Goal: Task Accomplishment & Management: Manage account settings

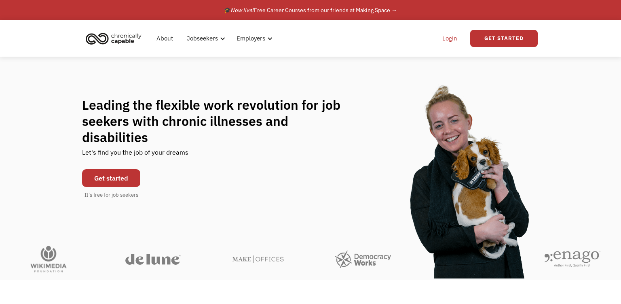
click at [448, 41] on link "Login" at bounding box center [450, 38] width 25 height 26
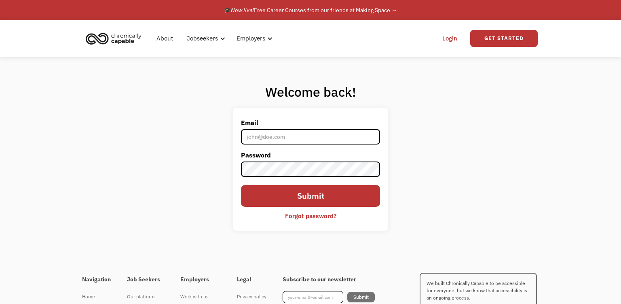
click at [295, 138] on input "Email" at bounding box center [310, 136] width 139 height 15
type input "[EMAIL_ADDRESS][DOMAIN_NAME]"
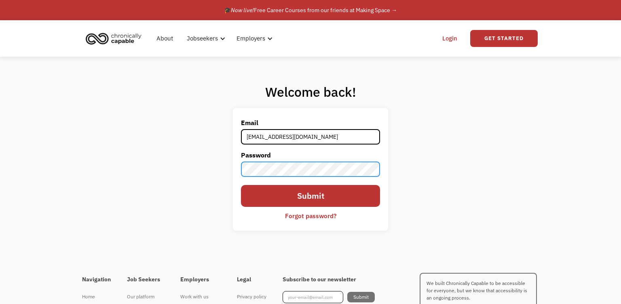
click at [241, 185] on input "Submit" at bounding box center [310, 196] width 139 height 22
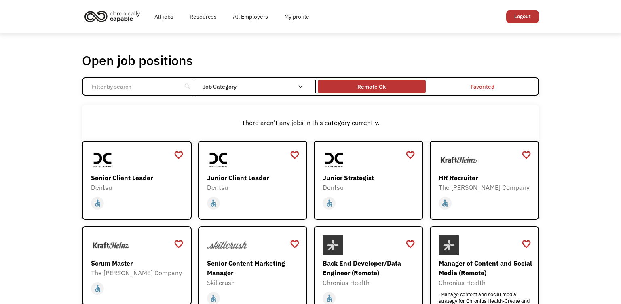
click at [377, 89] on div "Remote Ok" at bounding box center [372, 87] width 28 height 10
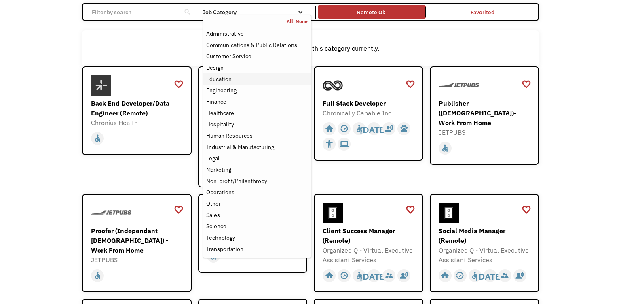
scroll to position [75, 0]
click at [276, 12] on div "Job Category" at bounding box center [257, 12] width 109 height 6
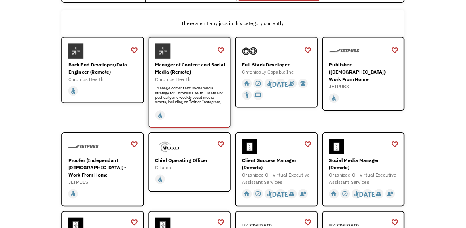
scroll to position [94, 0]
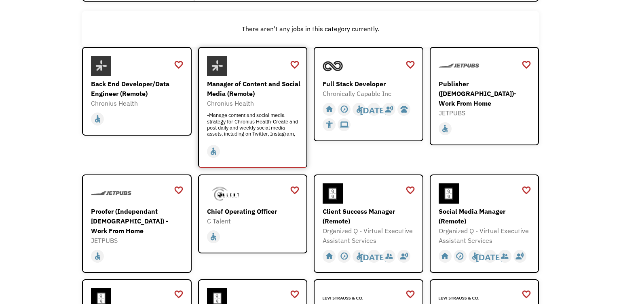
click at [258, 100] on div "Chronius Health" at bounding box center [254, 103] width 94 height 10
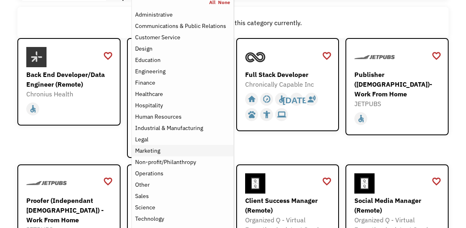
scroll to position [85, 0]
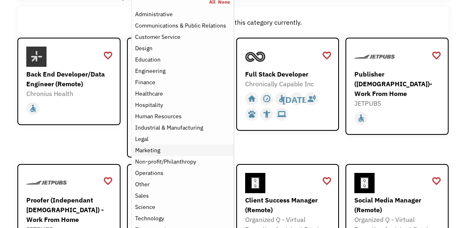
click at [156, 150] on div "Marketing" at bounding box center [147, 150] width 25 height 10
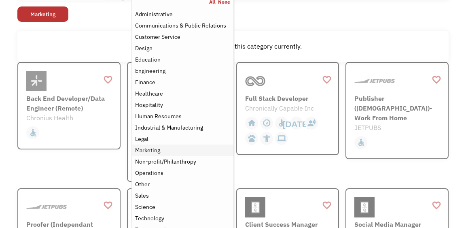
click at [156, 150] on div "Marketing" at bounding box center [147, 150] width 25 height 10
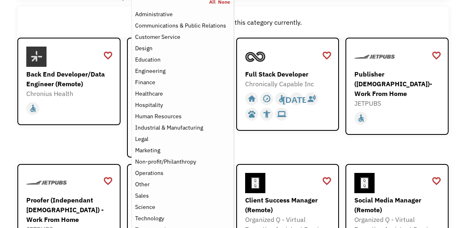
click at [112, 134] on div "favorite_border favorite Saving Back End Developer/Data Engineer (Remote) Chron…" at bounding box center [68, 97] width 103 height 119
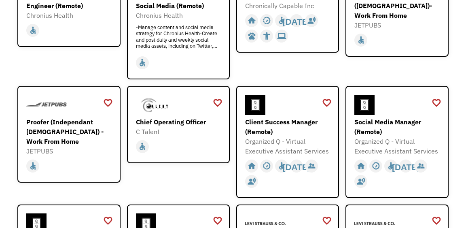
scroll to position [173, 0]
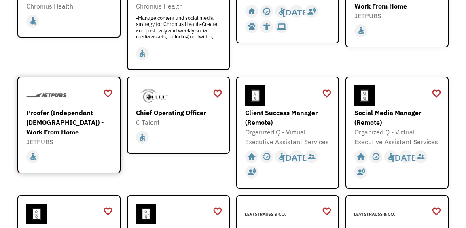
click at [78, 118] on div "Proofer (Independant [DEMOGRAPHIC_DATA]) - Work From Home" at bounding box center [69, 122] width 87 height 29
click at [384, 110] on div "Social Media Manager (Remote)" at bounding box center [397, 117] width 87 height 19
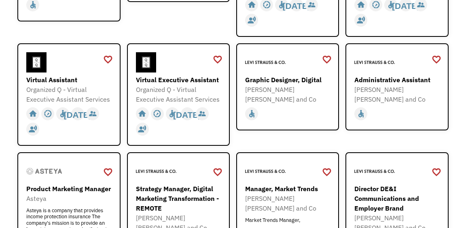
scroll to position [325, 0]
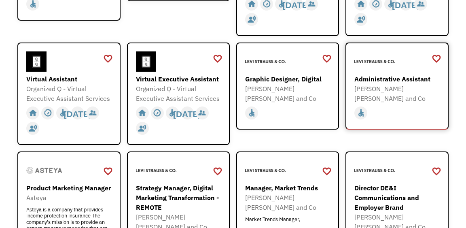
click at [388, 72] on div "Administrative Assistant Levi Strauss and Co https://levistraussandco.wd5.mywor…" at bounding box center [397, 77] width 87 height 52
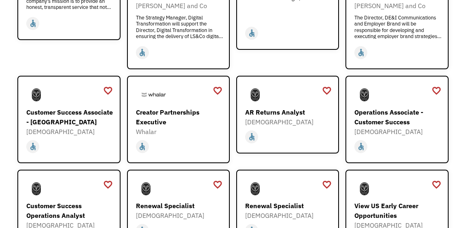
scroll to position [546, 0]
click at [269, 117] on div "[DEMOGRAPHIC_DATA]" at bounding box center [288, 122] width 87 height 10
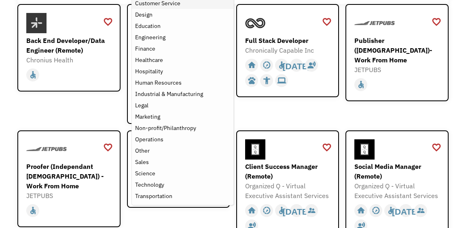
scroll to position [120, 0]
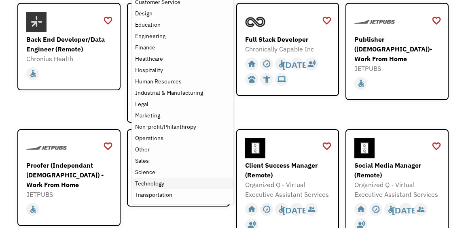
click at [151, 184] on div "Technology" at bounding box center [149, 183] width 29 height 10
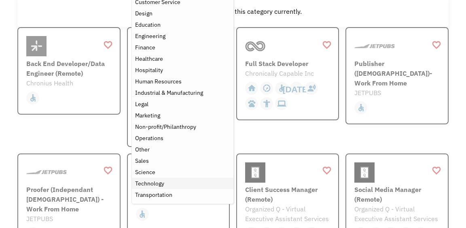
scroll to position [106, 0]
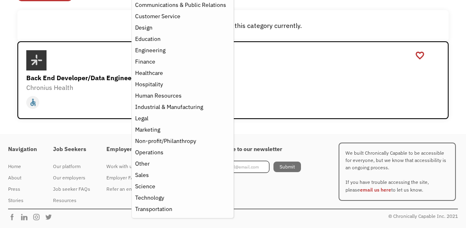
click at [252, 134] on div "Navigation Home About Press Stories Job Seekers Our platform Our employers Job …" at bounding box center [233, 181] width 466 height 95
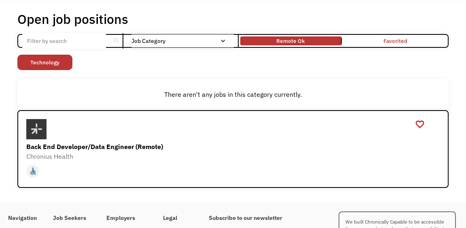
scroll to position [0, 0]
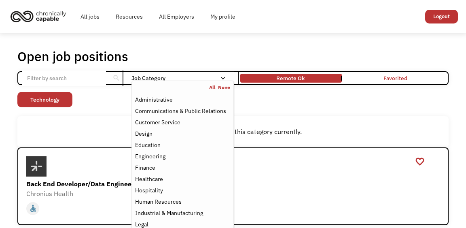
click at [217, 81] on div "Job Category" at bounding box center [182, 78] width 102 height 6
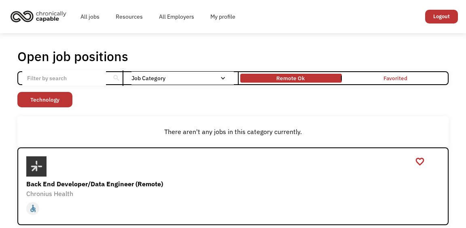
click at [217, 81] on div "Job Category" at bounding box center [182, 78] width 102 height 6
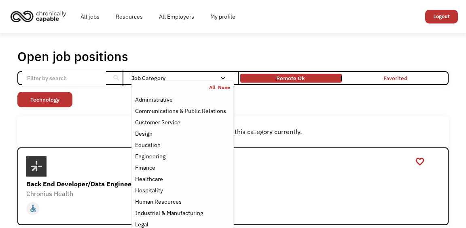
click at [214, 87] on link "All" at bounding box center [213, 87] width 9 height 6
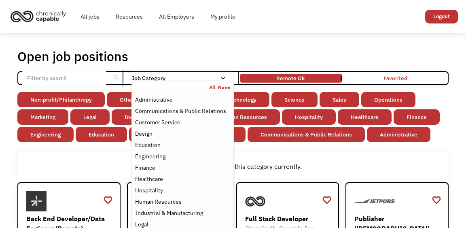
click at [250, 30] on div "All jobs Resources All Employers My profile Club Capable New! Logout" at bounding box center [233, 17] width 450 height 26
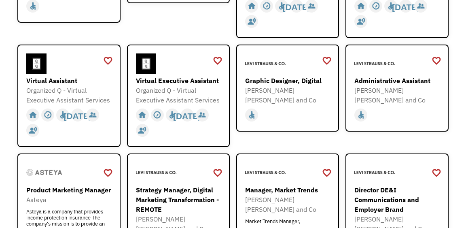
scroll to position [373, 0]
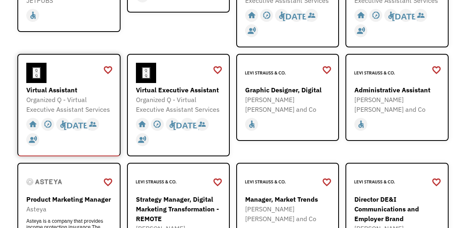
click at [59, 93] on div "Virtual Assistant" at bounding box center [69, 90] width 87 height 10
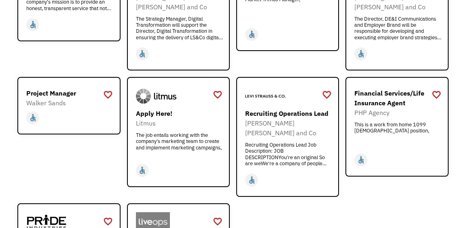
scroll to position [613, 0]
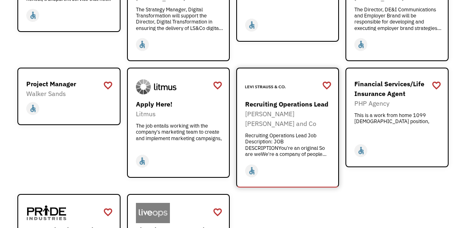
click at [271, 99] on div "Recruiting Operations Lead" at bounding box center [288, 104] width 87 height 10
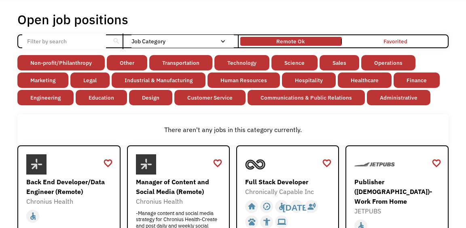
scroll to position [0, 0]
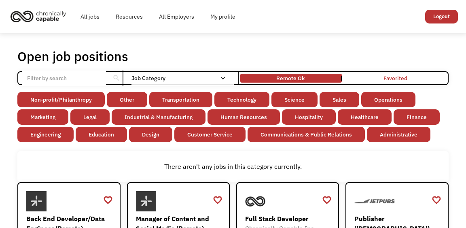
click at [91, 74] on input "Email Form" at bounding box center [64, 77] width 84 height 15
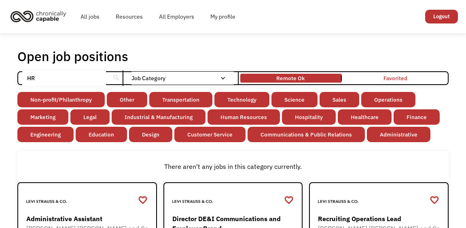
type input "HR"
click input "Email Form" at bounding box center [0, 0] width 0 height 0
click at [117, 81] on div "search" at bounding box center [116, 78] width 8 height 12
click at [79, 79] on input "HR" at bounding box center [64, 77] width 84 height 15
click at [115, 77] on div "search" at bounding box center [116, 78] width 8 height 12
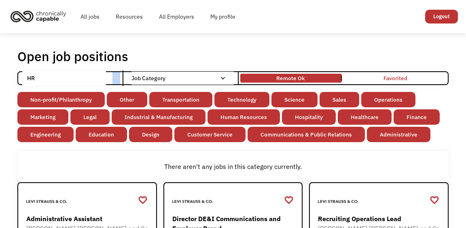
click at [115, 77] on div "search" at bounding box center [116, 78] width 8 height 12
click at [160, 43] on div "Open job positions You have X liked items Search HR search Filter by category A…" at bounding box center [233, 175] width 466 height 284
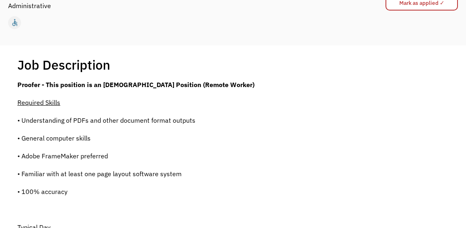
scroll to position [107, 0]
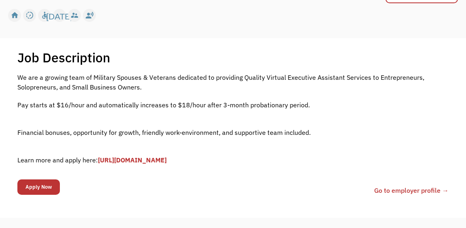
scroll to position [114, 0]
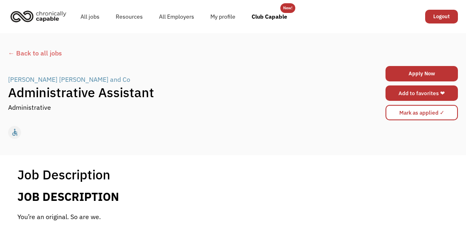
click at [419, 95] on link "Add to favorites ❤" at bounding box center [422, 92] width 72 height 15
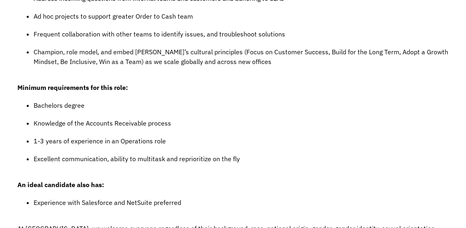
scroll to position [820, 0]
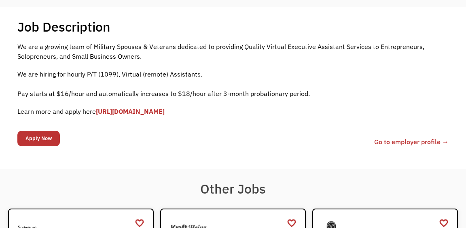
scroll to position [148, 0]
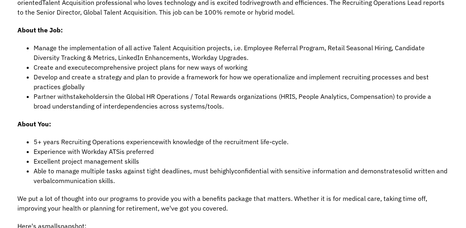
scroll to position [326, 0]
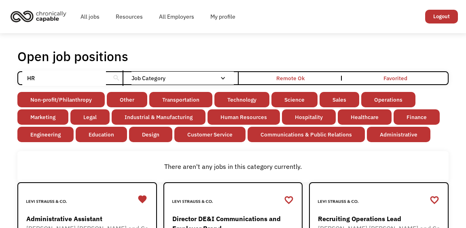
click at [99, 79] on input "HR" at bounding box center [64, 77] width 84 height 15
type input "H"
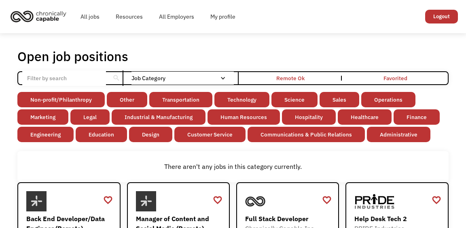
click at [97, 74] on input "Email Form" at bounding box center [64, 77] width 84 height 15
click at [83, 79] on input "Email Form" at bounding box center [64, 77] width 84 height 15
paste input "Analyst"
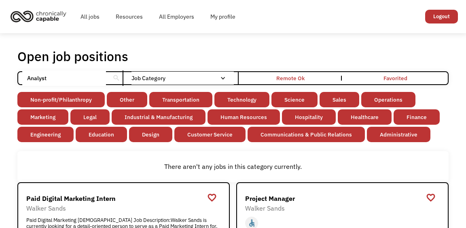
click input "Email Form" at bounding box center [0, 0] width 0 height 0
click at [114, 76] on div "search" at bounding box center [116, 78] width 8 height 12
click at [88, 76] on input "Analyst" at bounding box center [64, 77] width 84 height 15
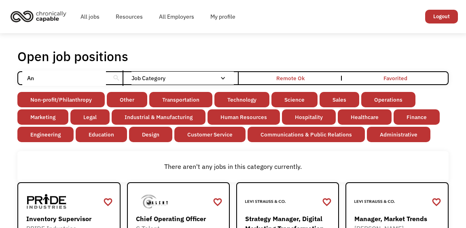
type input "A"
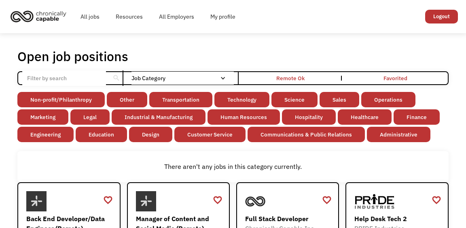
click at [246, 63] on div "Open job positions You have X liked items Search" at bounding box center [232, 56] width 431 height 16
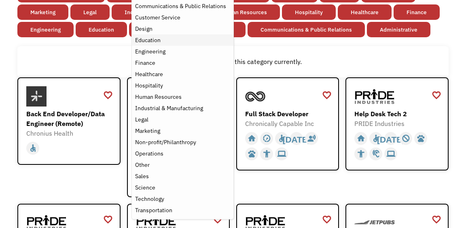
scroll to position [105, 0]
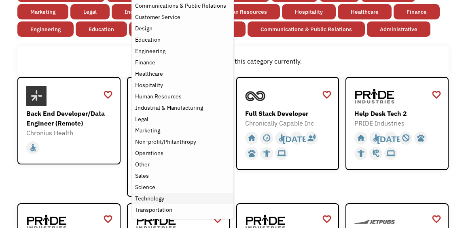
click at [157, 196] on div "Technology" at bounding box center [149, 198] width 29 height 10
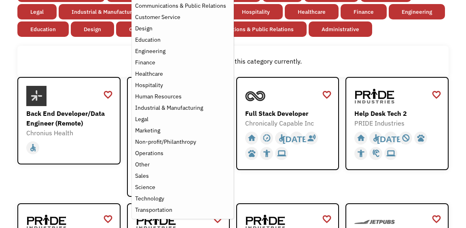
click at [91, 63] on div "There aren't any jobs in this category currently." at bounding box center [232, 61] width 423 height 10
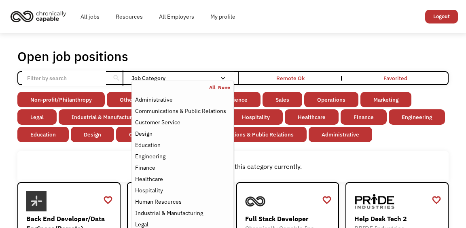
click at [224, 87] on link "None" at bounding box center [224, 87] width 12 height 6
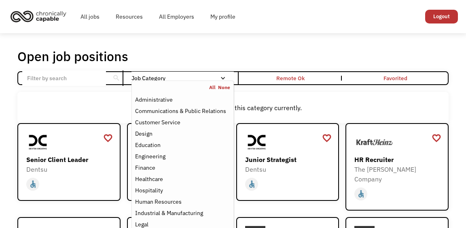
click at [219, 76] on div "Job Category" at bounding box center [182, 78] width 102 height 6
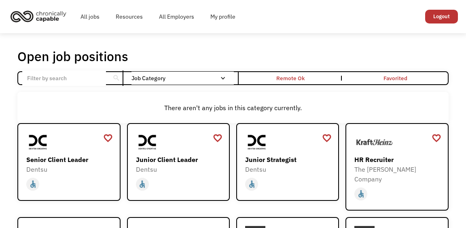
click at [219, 76] on div "Job Category" at bounding box center [182, 78] width 102 height 6
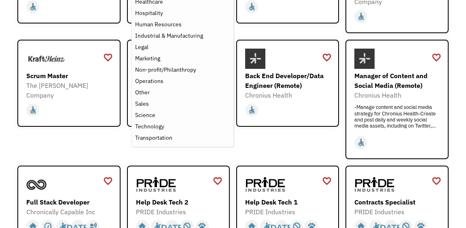
scroll to position [178, 0]
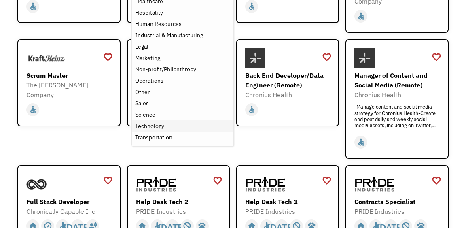
click at [151, 123] on div "Technology" at bounding box center [149, 126] width 29 height 10
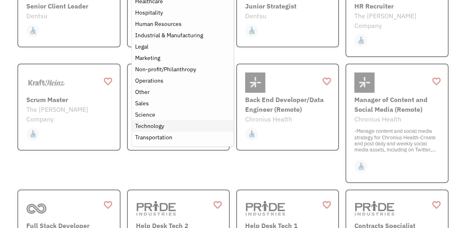
scroll to position [106, 0]
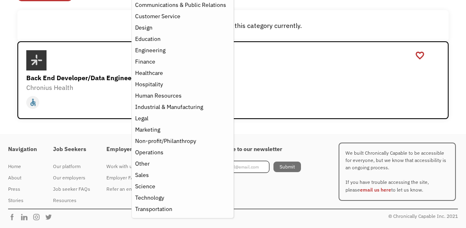
click at [117, 20] on div "There aren't any jobs in this category currently." at bounding box center [232, 26] width 431 height 32
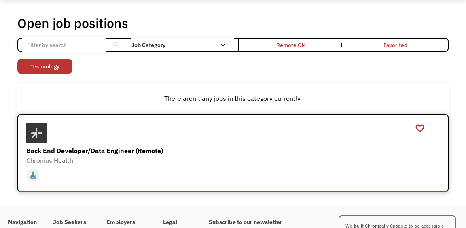
scroll to position [29, 0]
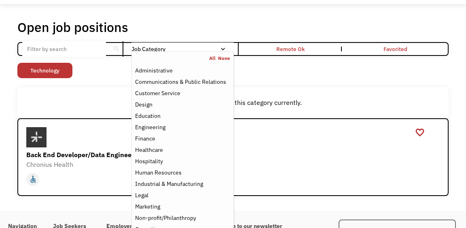
click at [226, 59] on link "None" at bounding box center [224, 58] width 12 height 6
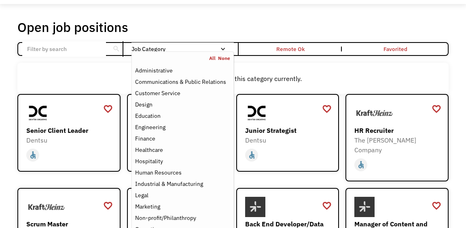
click at [222, 49] on div "Email Form" at bounding box center [223, 49] width 6 height 6
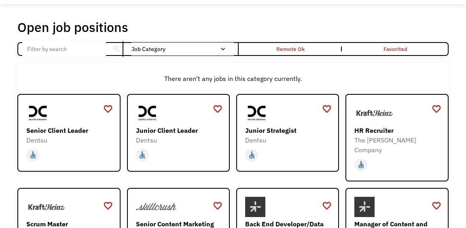
click at [222, 49] on div "Email Form" at bounding box center [223, 49] width 6 height 6
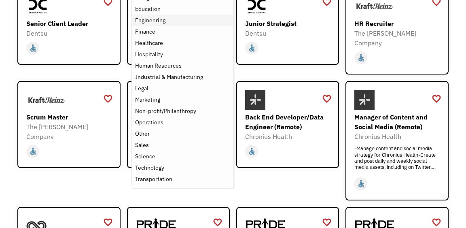
scroll to position [150, 0]
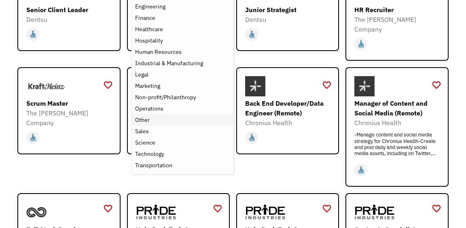
click at [144, 121] on div "Other" at bounding box center [142, 120] width 15 height 10
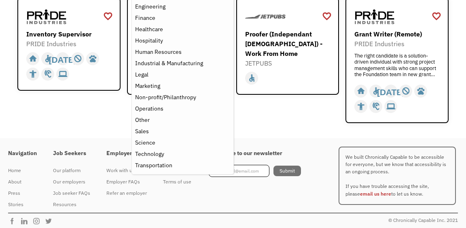
click at [118, 108] on div "favorite_border favorite Saving Inventory Supervisor PRIDE Industries https://j…" at bounding box center [68, 60] width 103 height 125
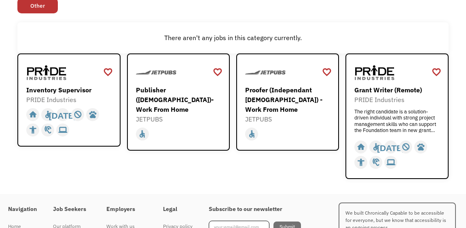
scroll to position [93, 0]
click at [298, 95] on div "Proofer (Independant [DEMOGRAPHIC_DATA]) - Work From Home" at bounding box center [288, 99] width 87 height 29
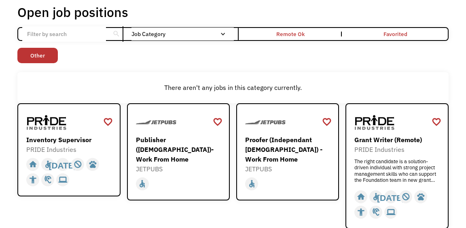
scroll to position [44, 0]
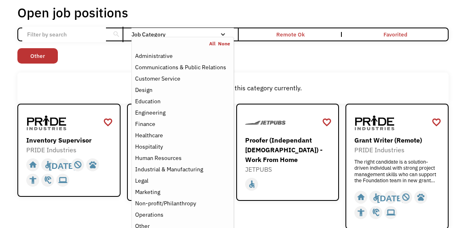
click at [222, 42] on link "None" at bounding box center [224, 43] width 12 height 6
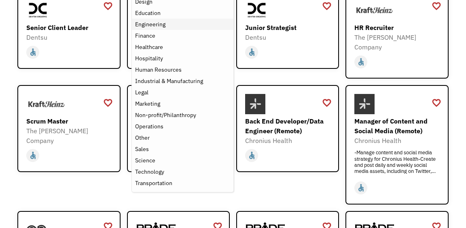
scroll to position [132, 0]
click at [187, 114] on div "Non-profit/Philanthropy" at bounding box center [165, 115] width 61 height 10
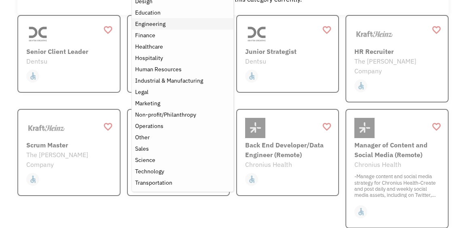
scroll to position [96, 0]
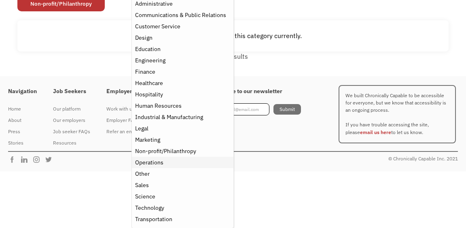
click at [159, 163] on div "Operations" at bounding box center [149, 162] width 28 height 10
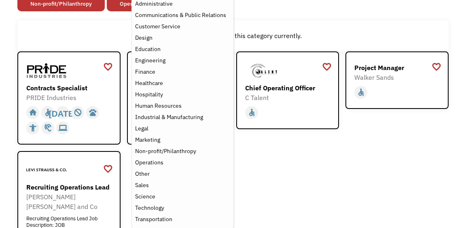
click at [246, 20] on div "There aren't any jobs in this category currently." at bounding box center [232, 36] width 431 height 32
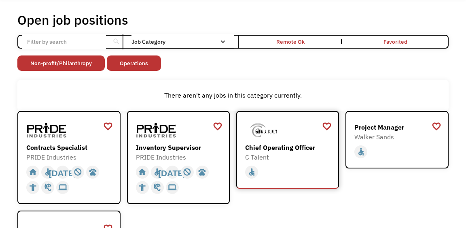
scroll to position [36, 0]
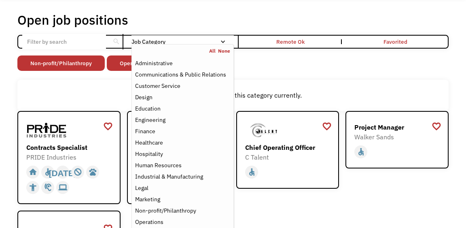
click at [223, 52] on link "None" at bounding box center [224, 51] width 12 height 6
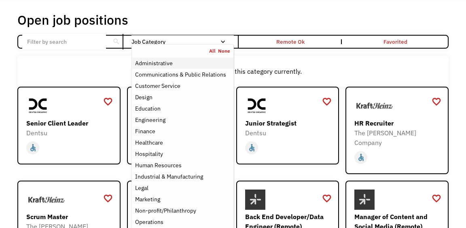
click at [161, 65] on div "Administrative" at bounding box center [154, 63] width 38 height 10
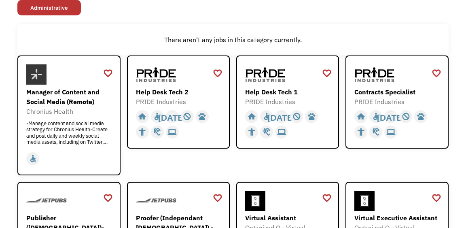
scroll to position [92, 0]
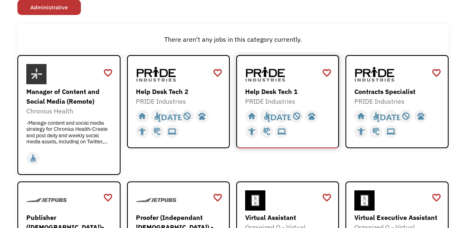
click at [284, 91] on div "Help Desk Tech 1" at bounding box center [288, 92] width 87 height 10
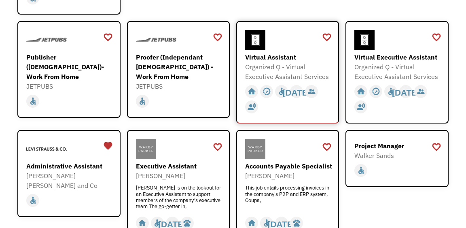
scroll to position [254, 0]
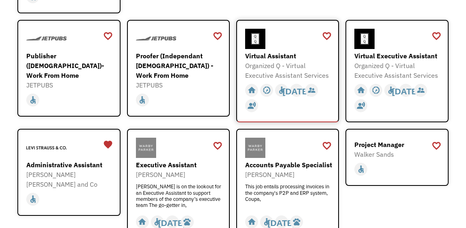
click at [285, 66] on div "Organized Q - Virtual Executive Assistant Services" at bounding box center [288, 70] width 87 height 19
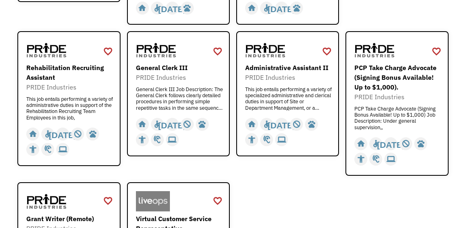
scroll to position [468, 0]
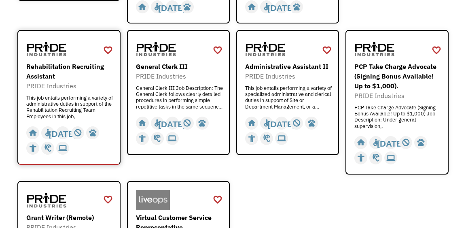
click at [56, 84] on div "PRIDE Industries" at bounding box center [69, 86] width 87 height 10
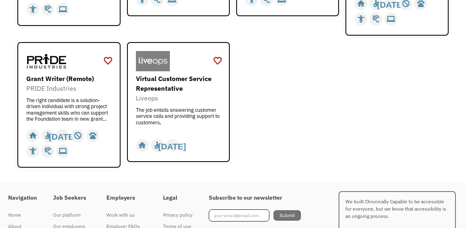
scroll to position [608, 0]
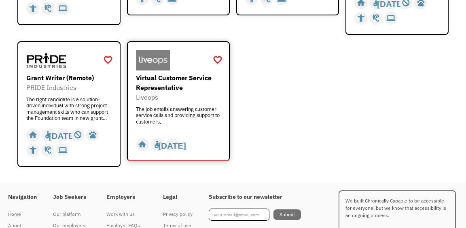
click at [180, 83] on div "Virtual Customer Service Representative" at bounding box center [179, 82] width 87 height 19
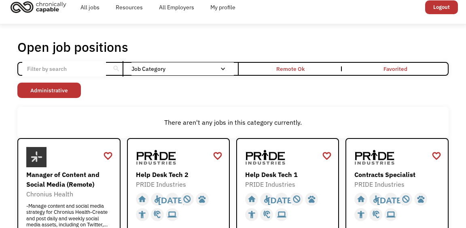
scroll to position [0, 0]
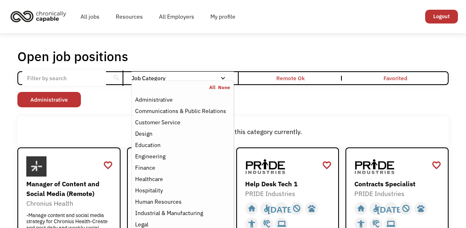
click at [221, 87] on link "None" at bounding box center [224, 87] width 12 height 6
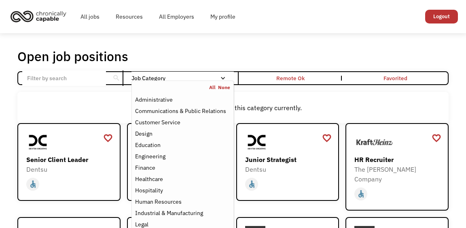
click at [216, 78] on div "Job Category" at bounding box center [182, 78] width 102 height 6
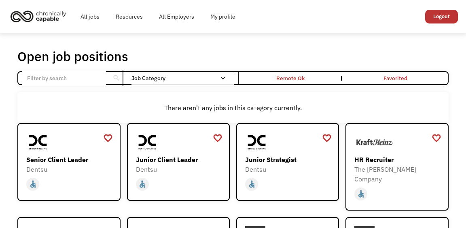
click at [216, 78] on div "Job Category" at bounding box center [182, 78] width 102 height 6
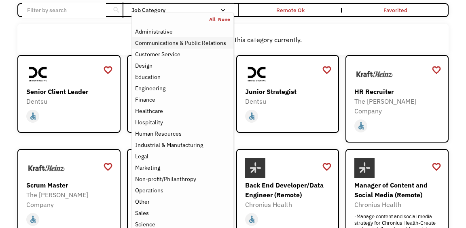
scroll to position [68, 0]
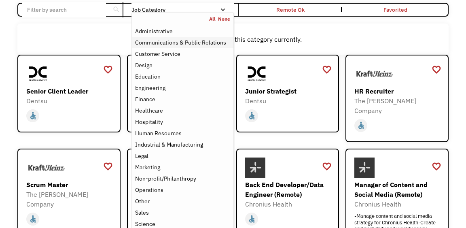
click at [180, 44] on div "Communications & Public Relations" at bounding box center [180, 43] width 91 height 10
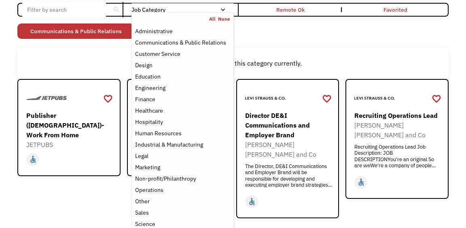
click at [105, 56] on div "There aren't any jobs in this category currently." at bounding box center [232, 64] width 431 height 32
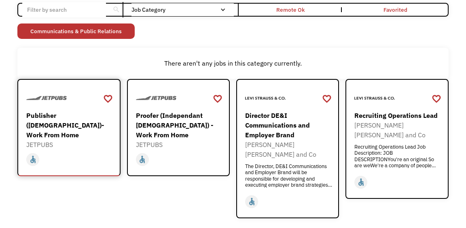
click at [89, 121] on div "Publisher ([DEMOGRAPHIC_DATA])- Work From Home" at bounding box center [69, 124] width 87 height 29
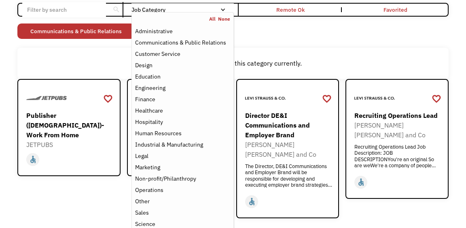
click at [223, 17] on link "None" at bounding box center [224, 19] width 12 height 6
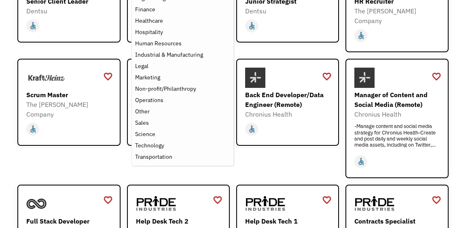
scroll to position [159, 0]
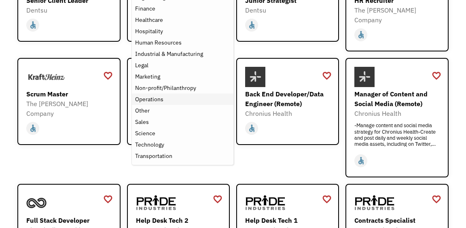
click at [155, 100] on div "Operations" at bounding box center [149, 99] width 28 height 10
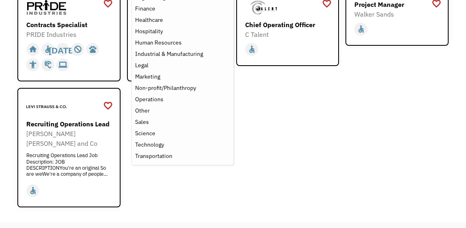
click at [271, 121] on div "favorite_border favorite Saving Senior Client Leader Dentsu https://join.smartr…" at bounding box center [232, 97] width 431 height 219
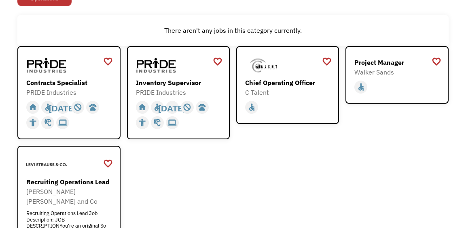
scroll to position [119, 0]
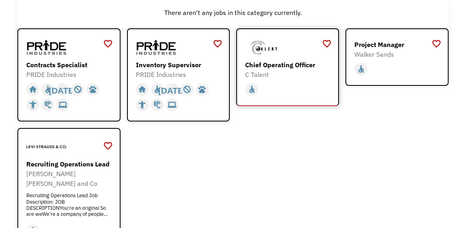
click at [291, 74] on div "C Talent" at bounding box center [288, 75] width 87 height 10
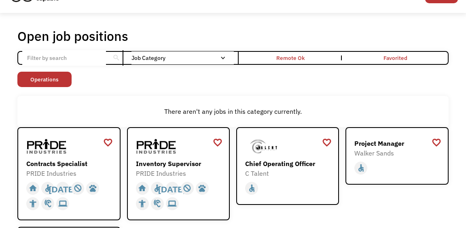
scroll to position [0, 0]
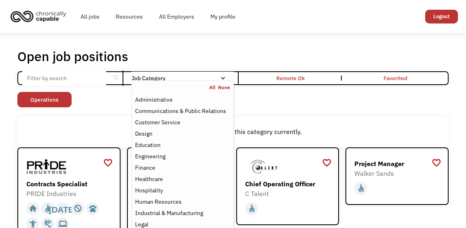
click at [226, 88] on link "None" at bounding box center [224, 87] width 12 height 6
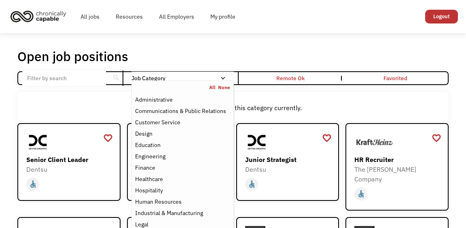
click at [219, 75] on div "Job Category" at bounding box center [182, 78] width 102 height 6
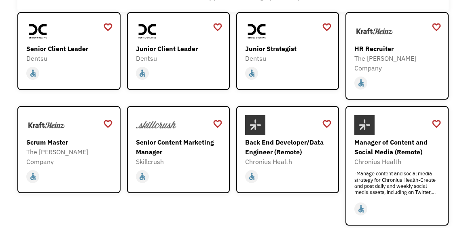
scroll to position [117, 0]
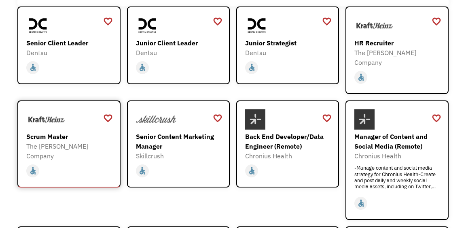
click at [56, 120] on div "Scrum Master The Kraft Heinz Company https://careers.kraftheinz.com/careers/Pip…" at bounding box center [69, 135] width 87 height 52
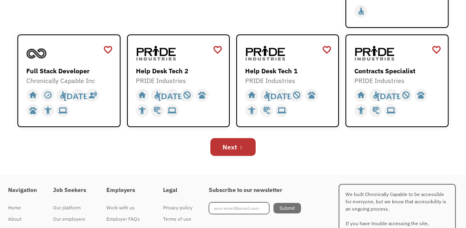
scroll to position [309, 0]
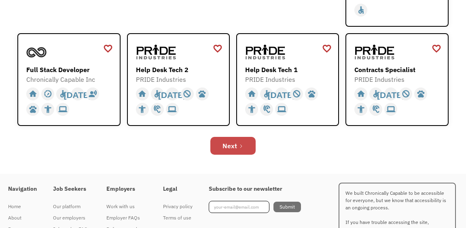
click at [233, 141] on div "Next" at bounding box center [229, 146] width 15 height 10
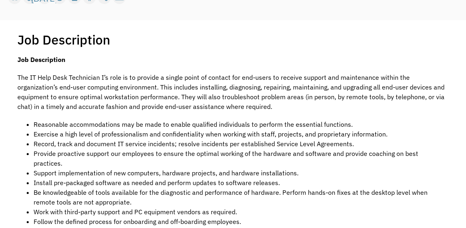
scroll to position [135, 0]
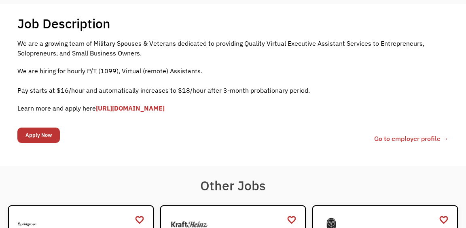
scroll to position [152, 0]
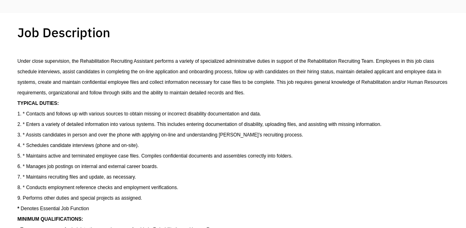
scroll to position [131, 0]
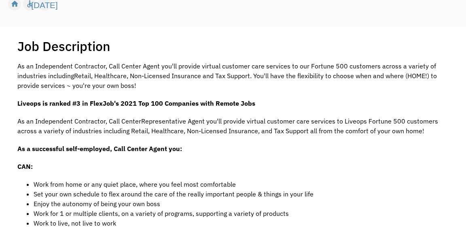
scroll to position [122, 0]
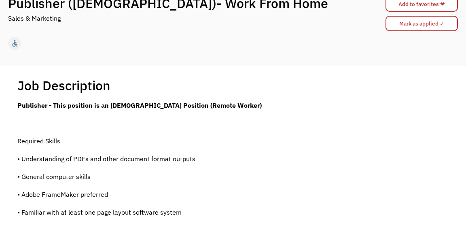
scroll to position [87, 0]
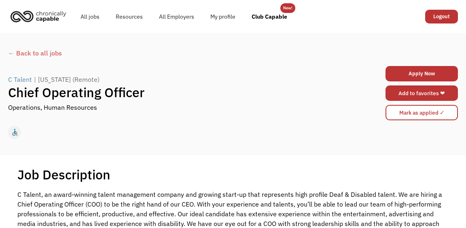
click at [411, 95] on link "Add to favorites ❤" at bounding box center [422, 92] width 72 height 15
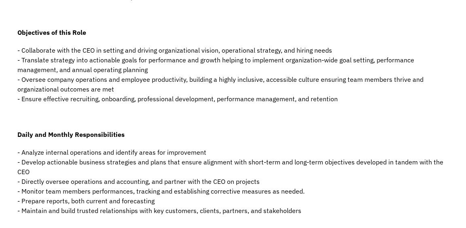
scroll to position [237, 0]
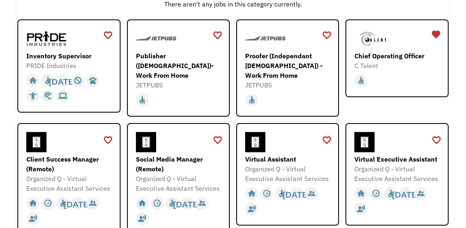
scroll to position [106, 0]
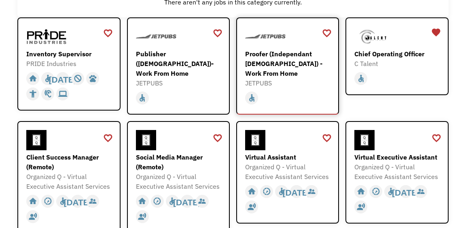
click at [295, 72] on div "Proofer (Independant [DEMOGRAPHIC_DATA]) - Work From Home" at bounding box center [288, 63] width 87 height 29
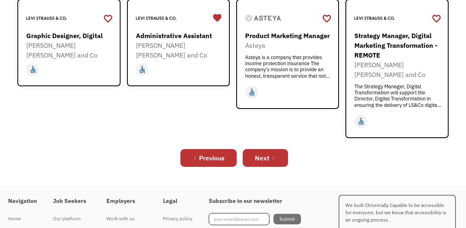
scroll to position [347, 0]
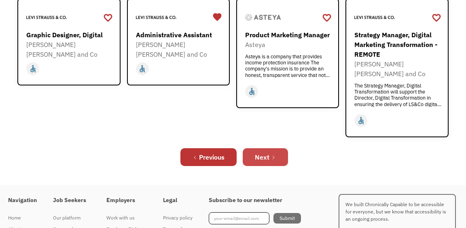
click at [273, 155] on icon "Next Page" at bounding box center [273, 157] width 5 height 5
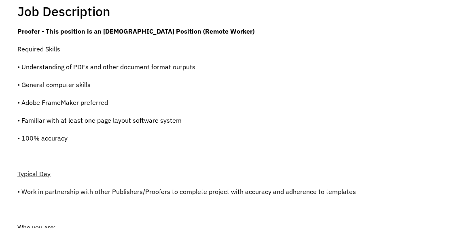
scroll to position [162, 0]
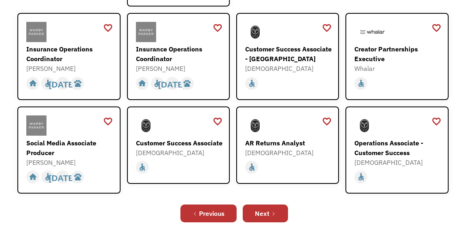
scroll to position [256, 0]
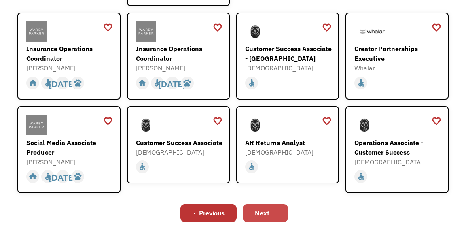
click at [266, 208] on div "Next" at bounding box center [262, 213] width 15 height 10
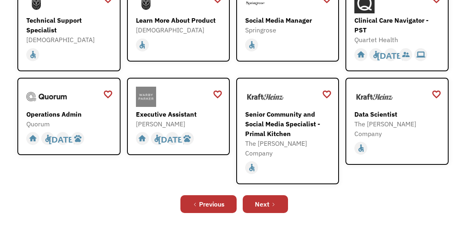
scroll to position [234, 0]
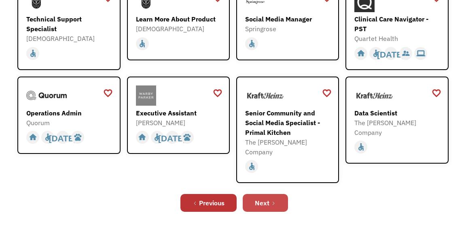
click at [266, 198] on div "Next" at bounding box center [262, 203] width 15 height 10
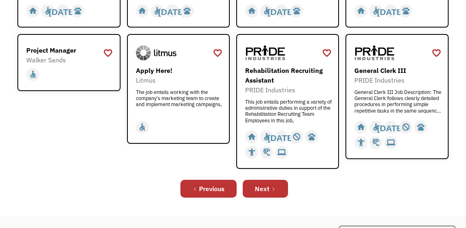
scroll to position [315, 0]
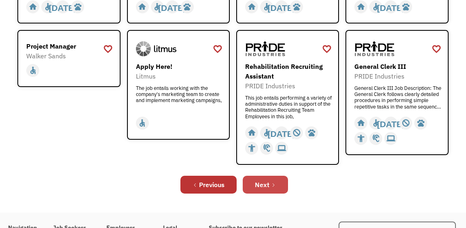
click at [266, 179] on link "Next" at bounding box center [265, 185] width 45 height 18
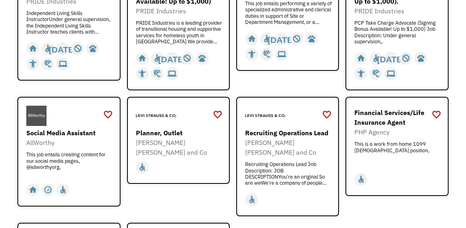
scroll to position [178, 0]
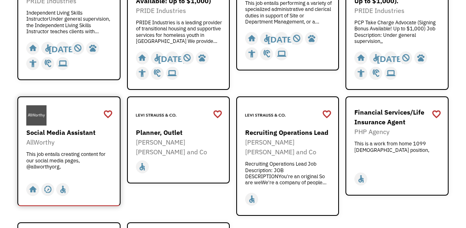
click at [68, 146] on div "AllWorthy" at bounding box center [69, 142] width 87 height 10
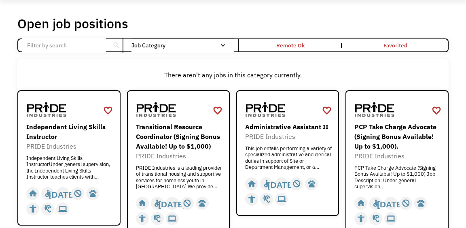
scroll to position [0, 0]
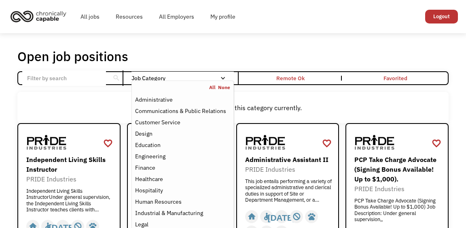
click at [212, 88] on link "All" at bounding box center [213, 87] width 9 height 6
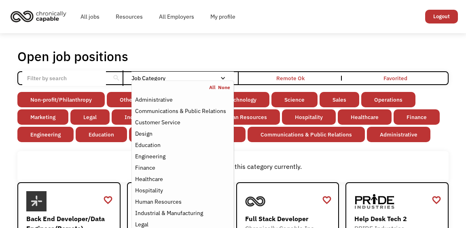
click at [227, 58] on div "Open job positions You have X liked items Search" at bounding box center [232, 56] width 431 height 16
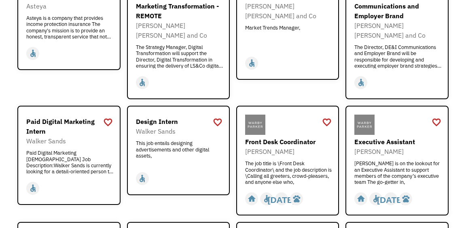
scroll to position [679, 0]
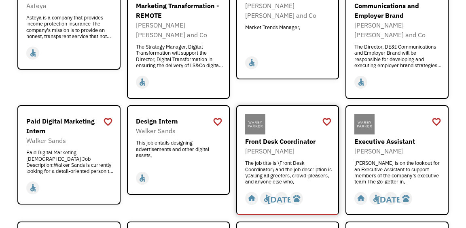
click at [292, 160] on div "The job title is \Front Desk Coordinator\ and the job description is \Calling a…" at bounding box center [288, 172] width 87 height 24
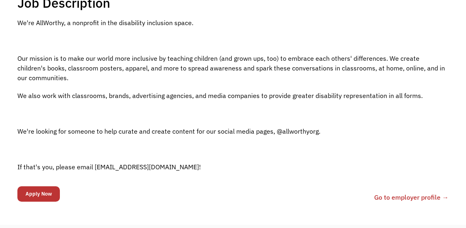
scroll to position [172, 0]
click at [402, 197] on link "Go to employer profile →" at bounding box center [411, 197] width 74 height 10
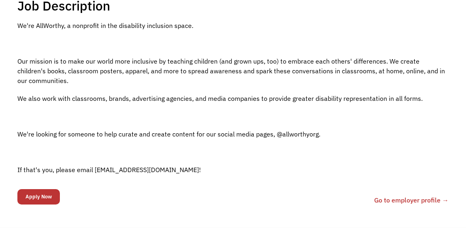
scroll to position [170, 0]
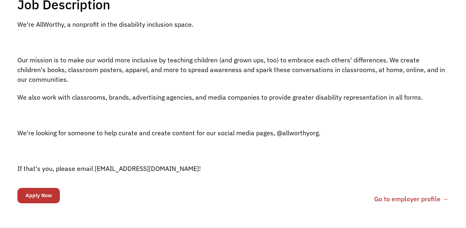
click at [410, 195] on link "Go to employer profile →" at bounding box center [411, 199] width 74 height 10
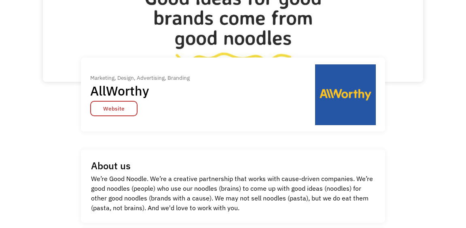
scroll to position [79, 0]
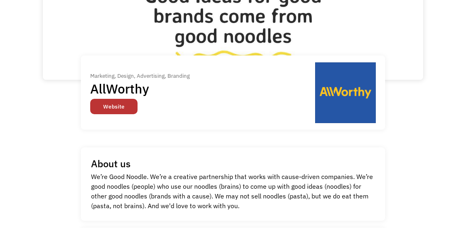
click at [107, 106] on link "Website" at bounding box center [113, 106] width 47 height 15
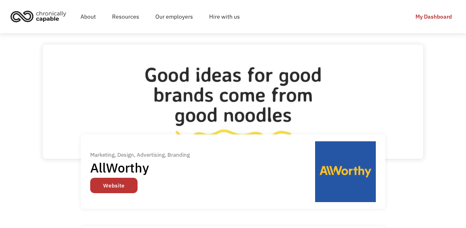
click at [122, 181] on link "Website" at bounding box center [113, 185] width 47 height 15
